Goal: Task Accomplishment & Management: Manage account settings

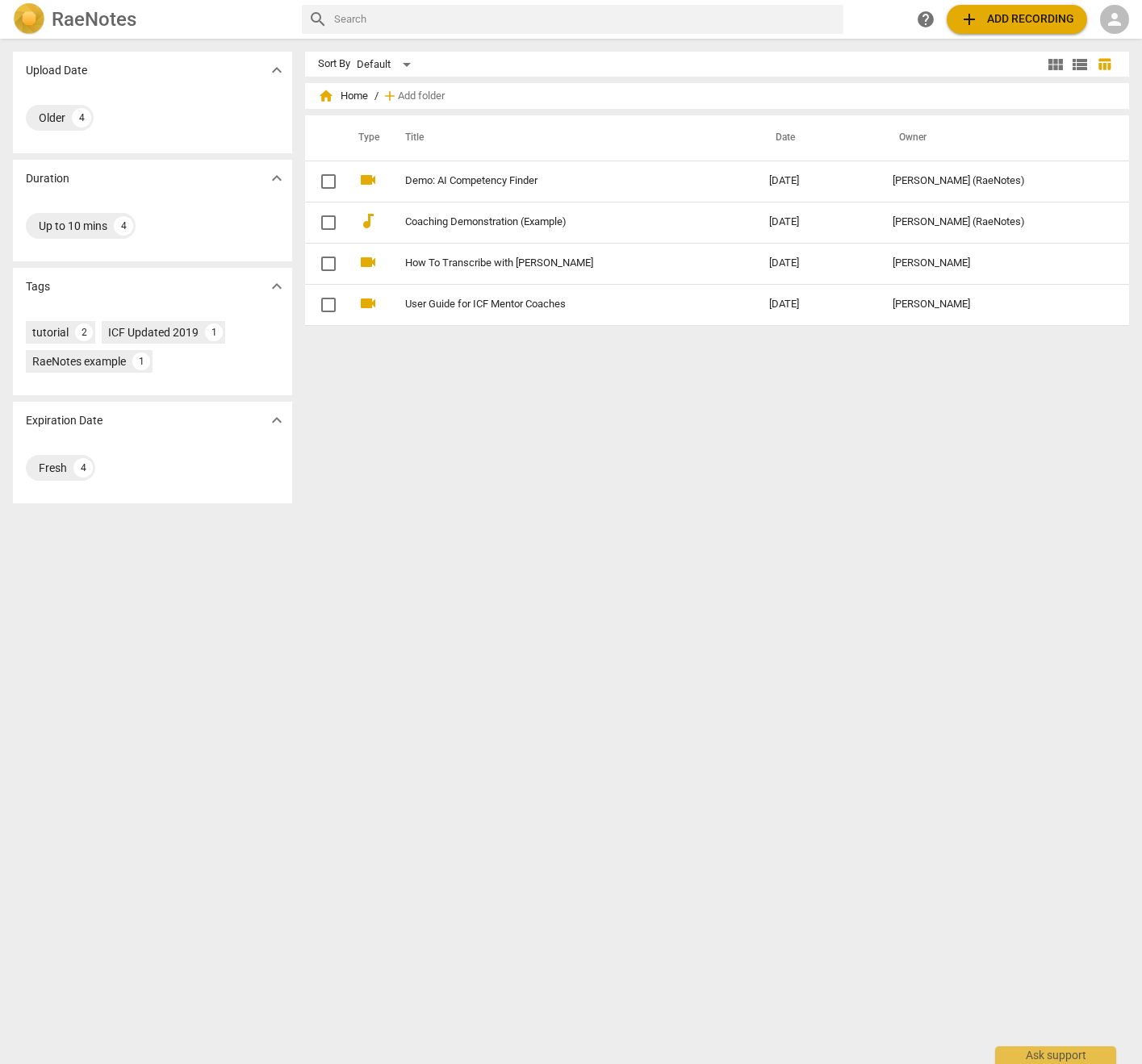
click at [1107, 19] on span "person" at bounding box center [1114, 19] width 19 height 19
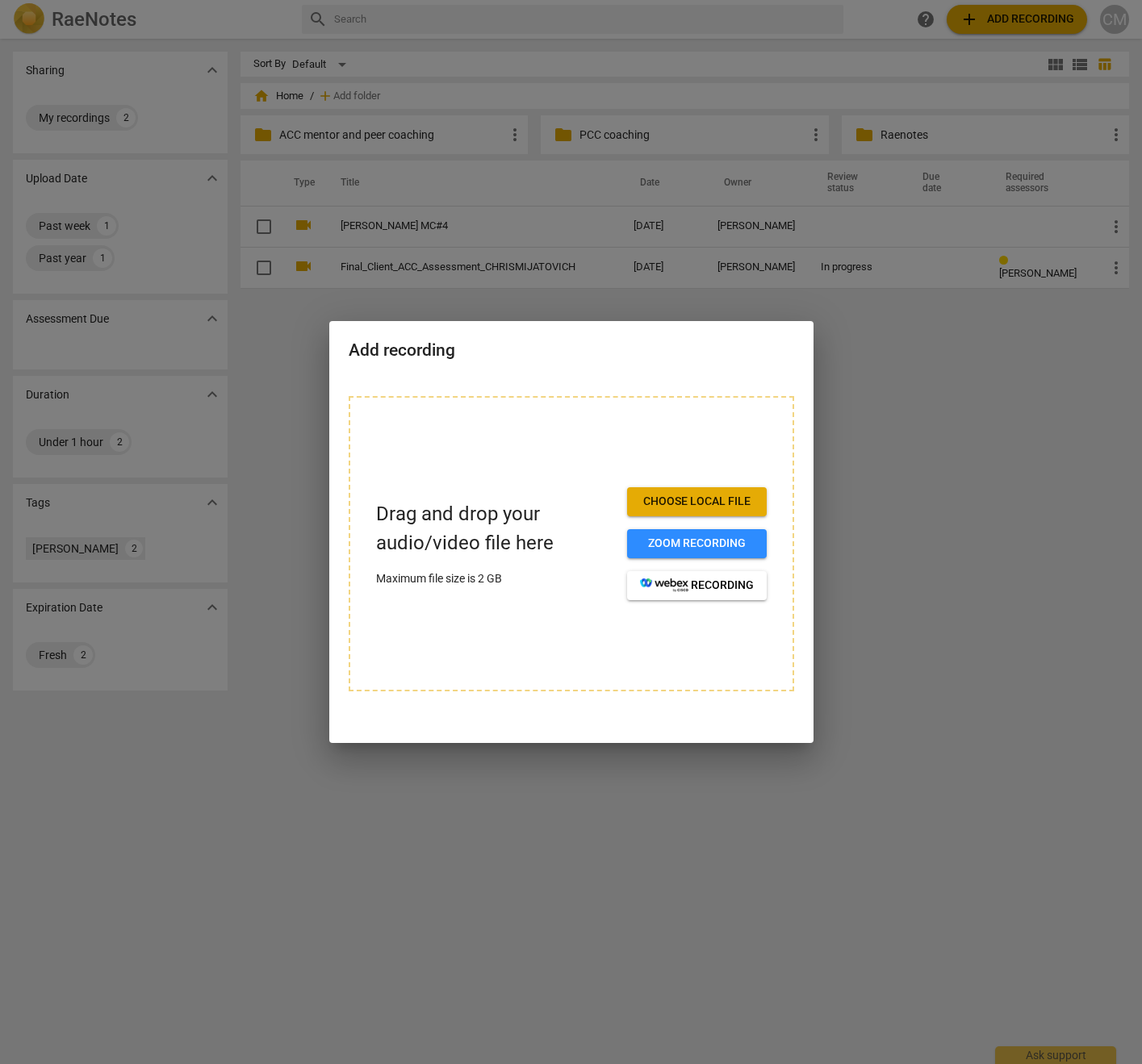
click at [918, 509] on div at bounding box center [571, 532] width 1142 height 1064
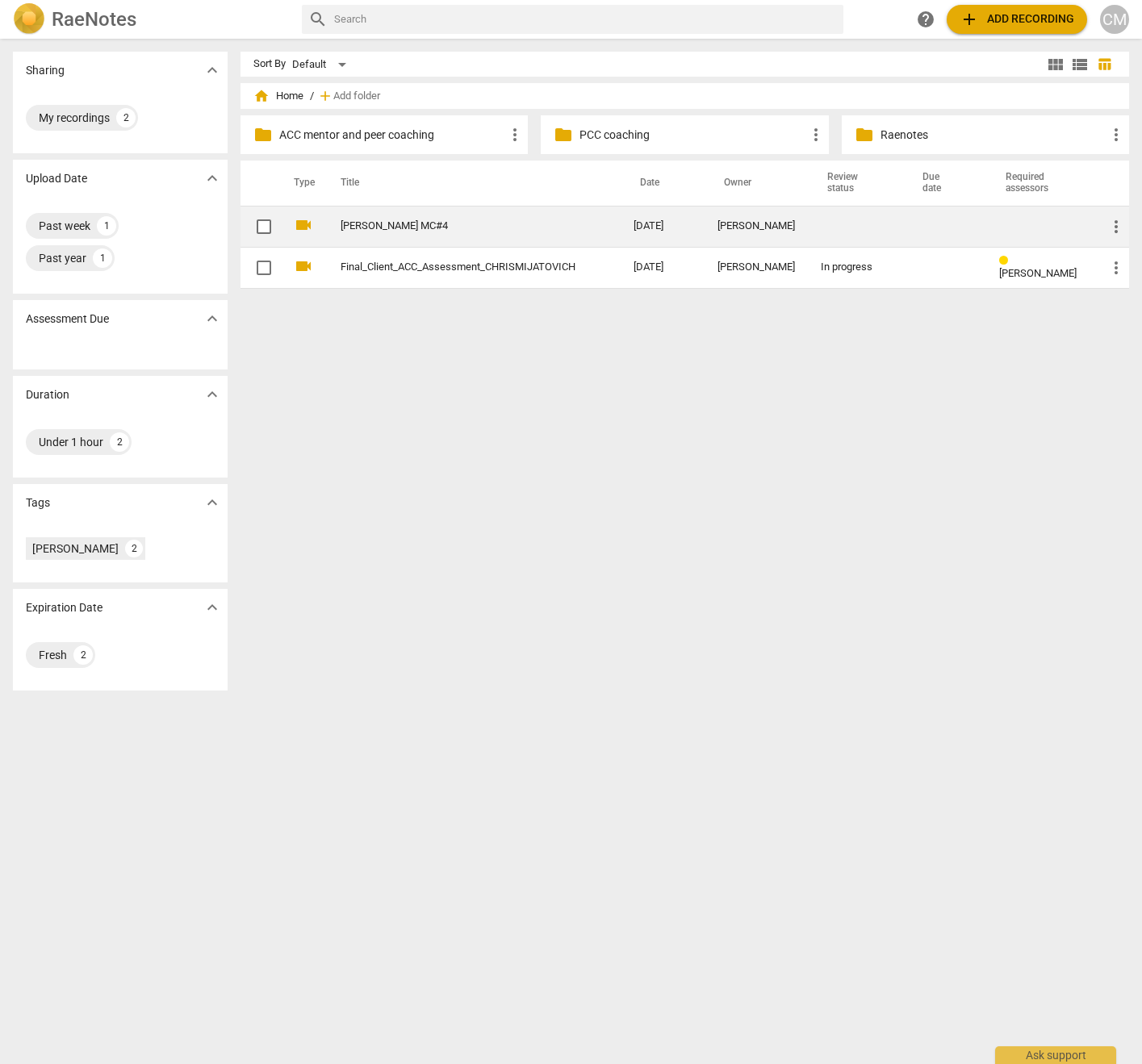
click at [402, 228] on link "Chris Mijatovich MC#4" at bounding box center [458, 226] width 234 height 12
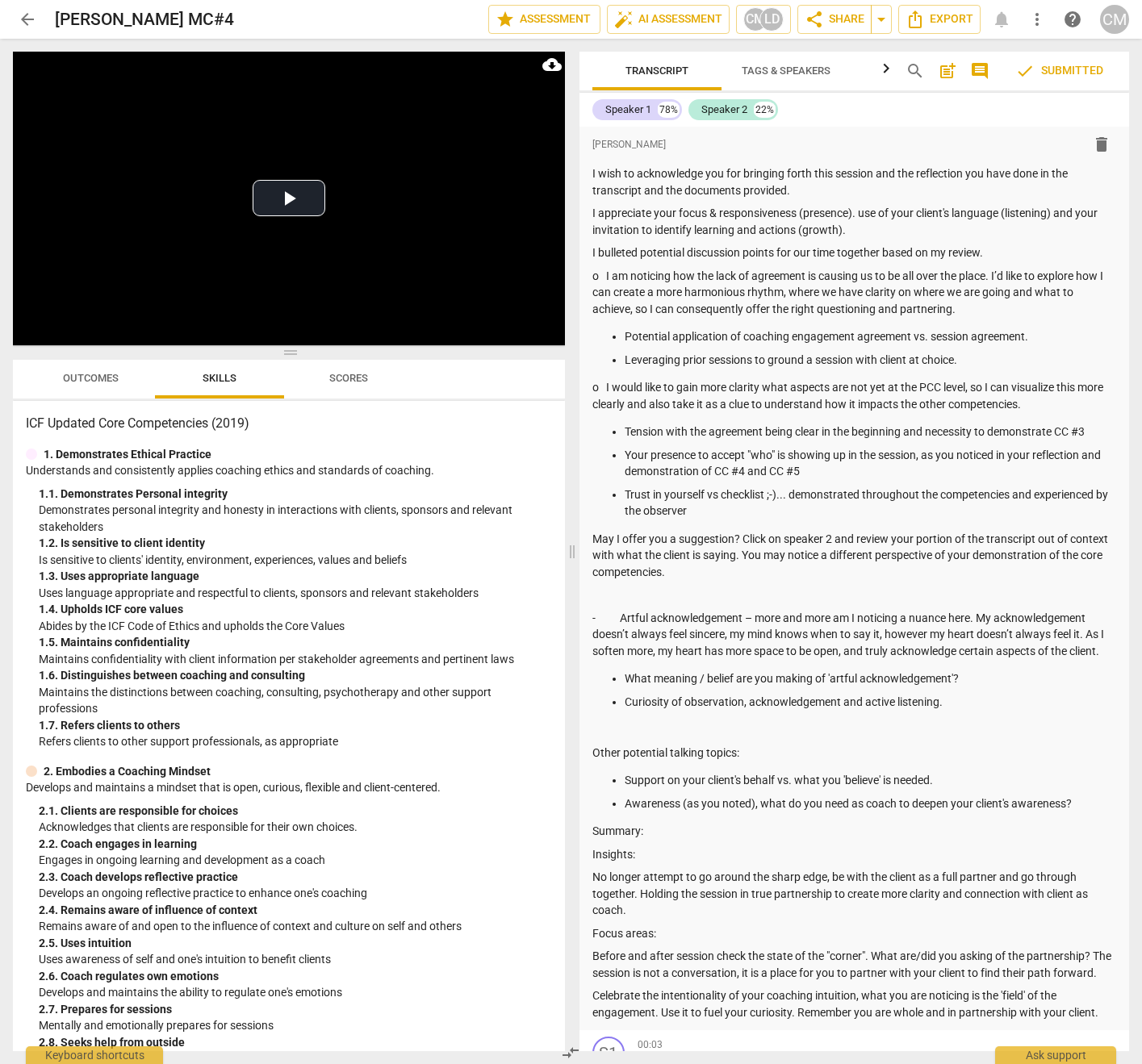
click at [28, 16] on span "arrow_back" at bounding box center [28, 19] width 19 height 19
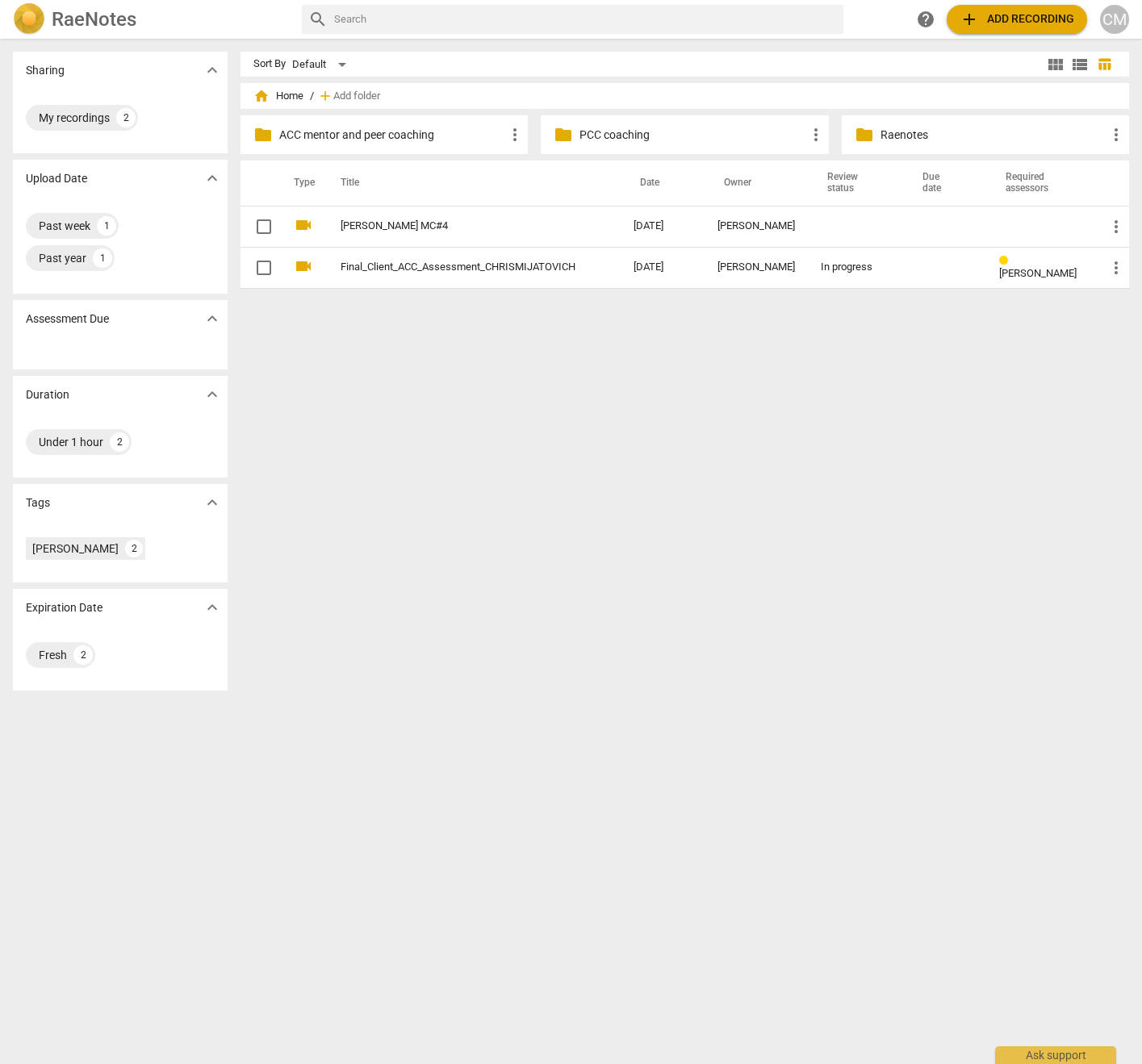
click at [1113, 12] on div "CM" at bounding box center [1114, 19] width 29 height 29
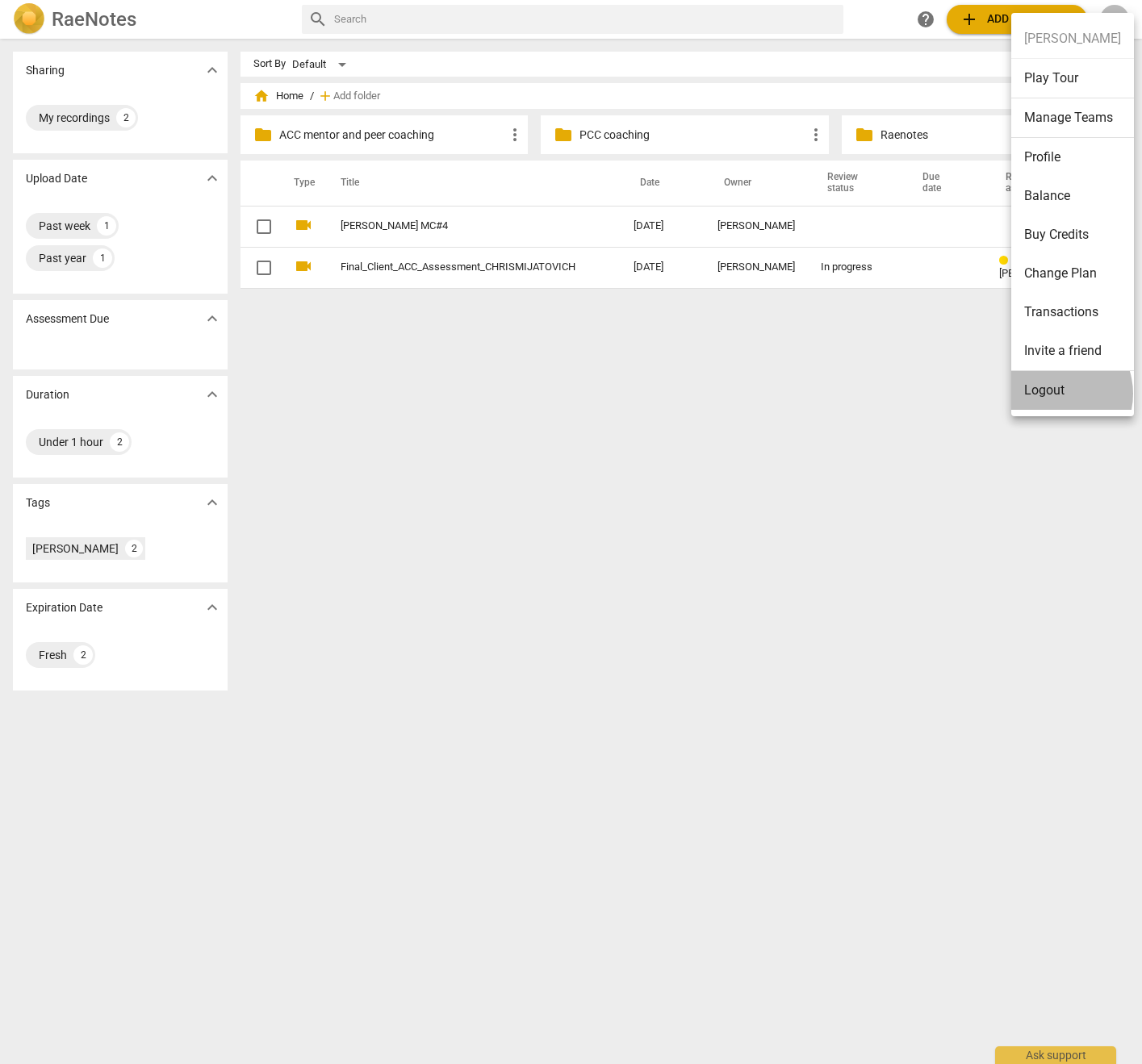
click at [1054, 394] on li "Logout" at bounding box center [1072, 390] width 122 height 39
